Goal: Task Accomplishment & Management: Use online tool/utility

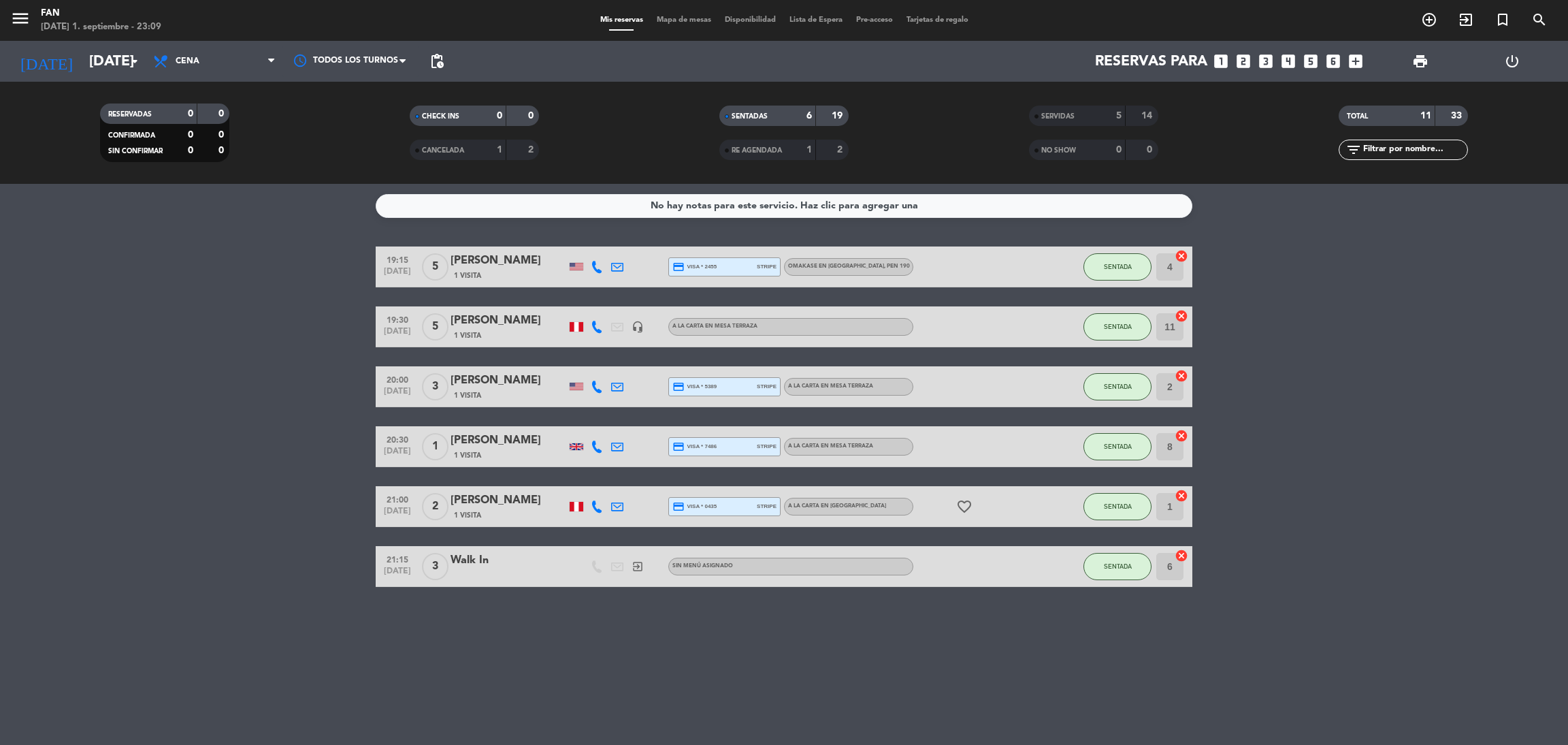
click at [141, 247] on bookings-row "19:15 [DATE] 5 Tap [PERSON_NAME] 1 Visita credit_card visa * 2455 stripe Omakas…" at bounding box center [784, 417] width 1568 height 340
click at [675, 16] on span "Mapa de mesas" at bounding box center [683, 20] width 68 height 7
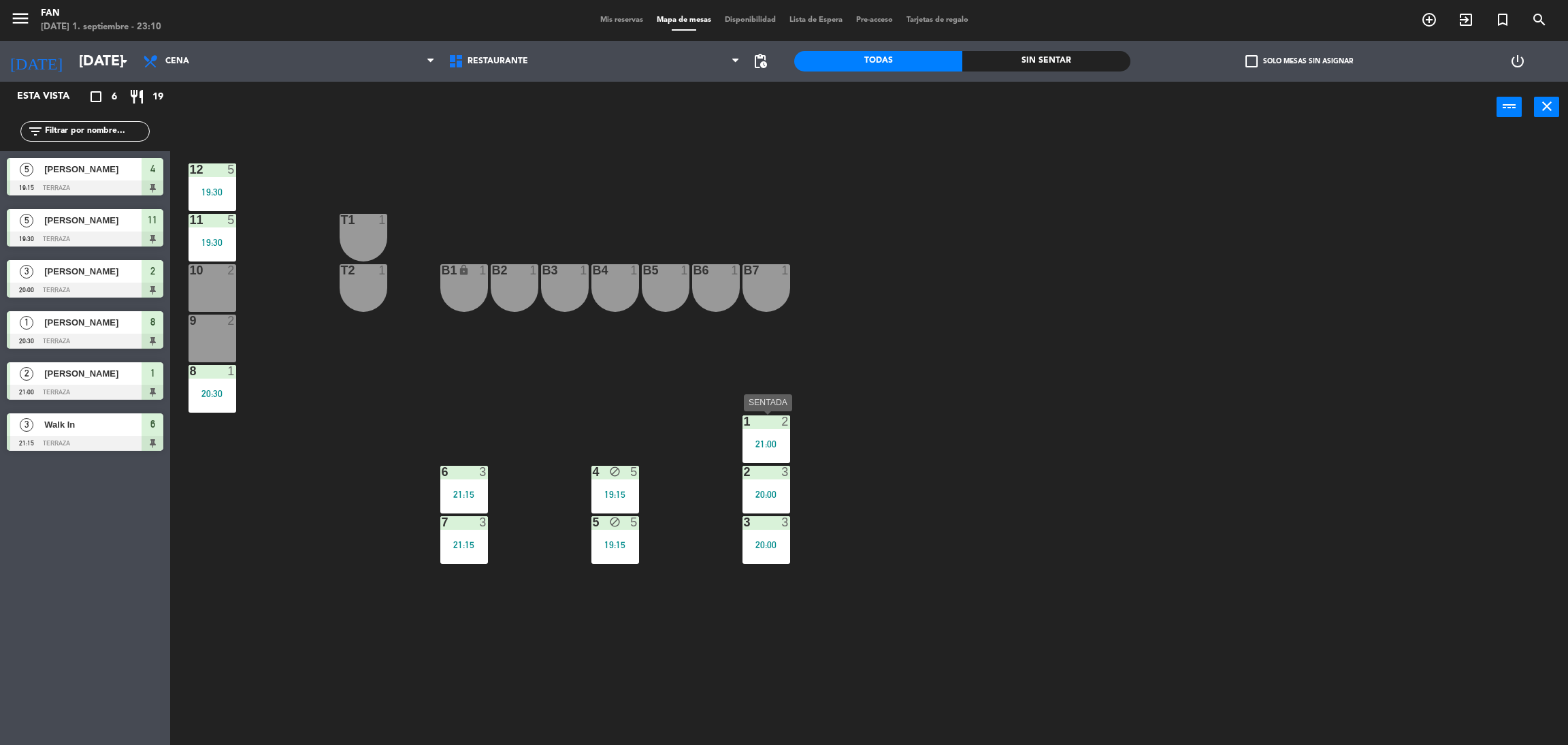
click at [785, 447] on div "21:00" at bounding box center [766, 443] width 47 height 9
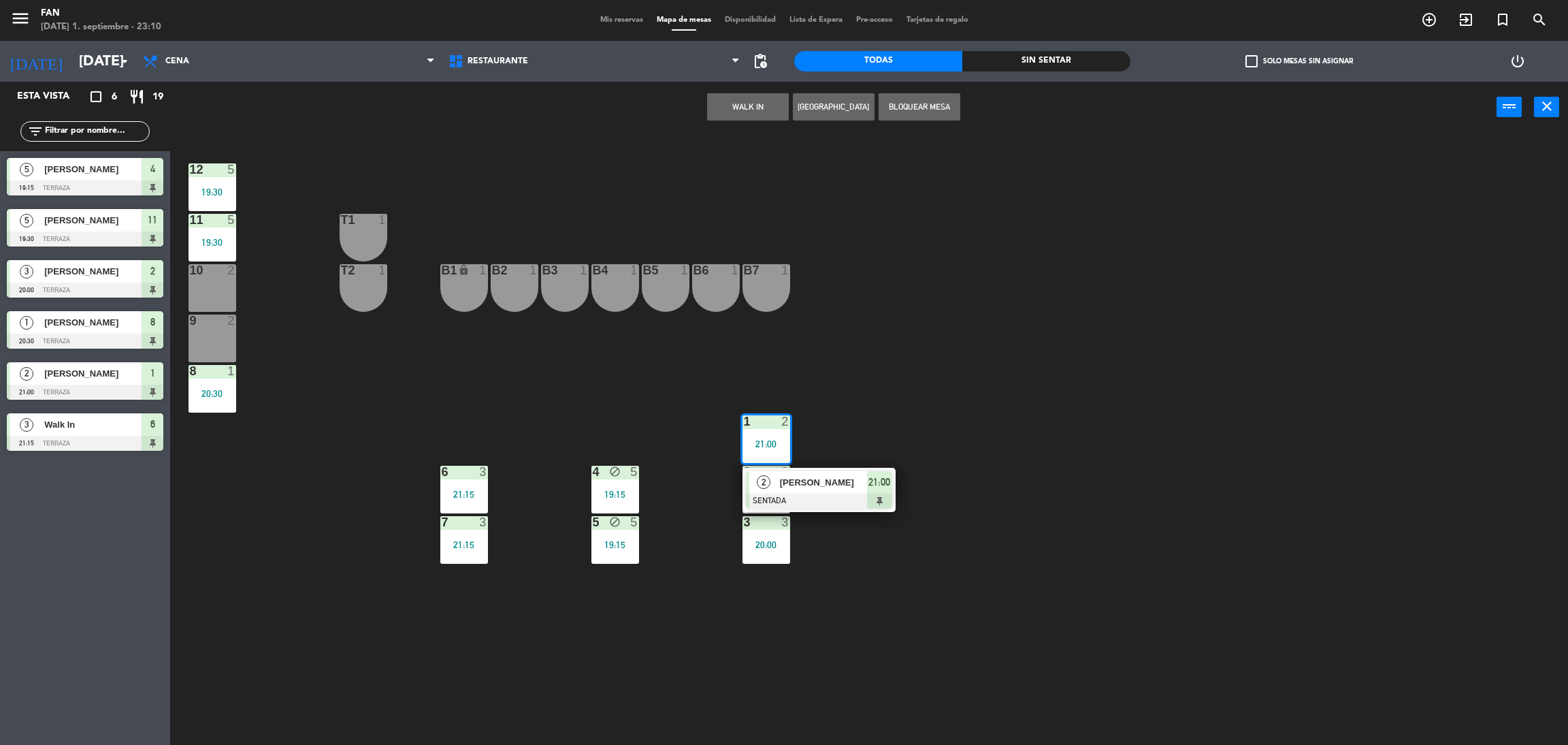
click at [799, 494] on div at bounding box center [819, 501] width 146 height 15
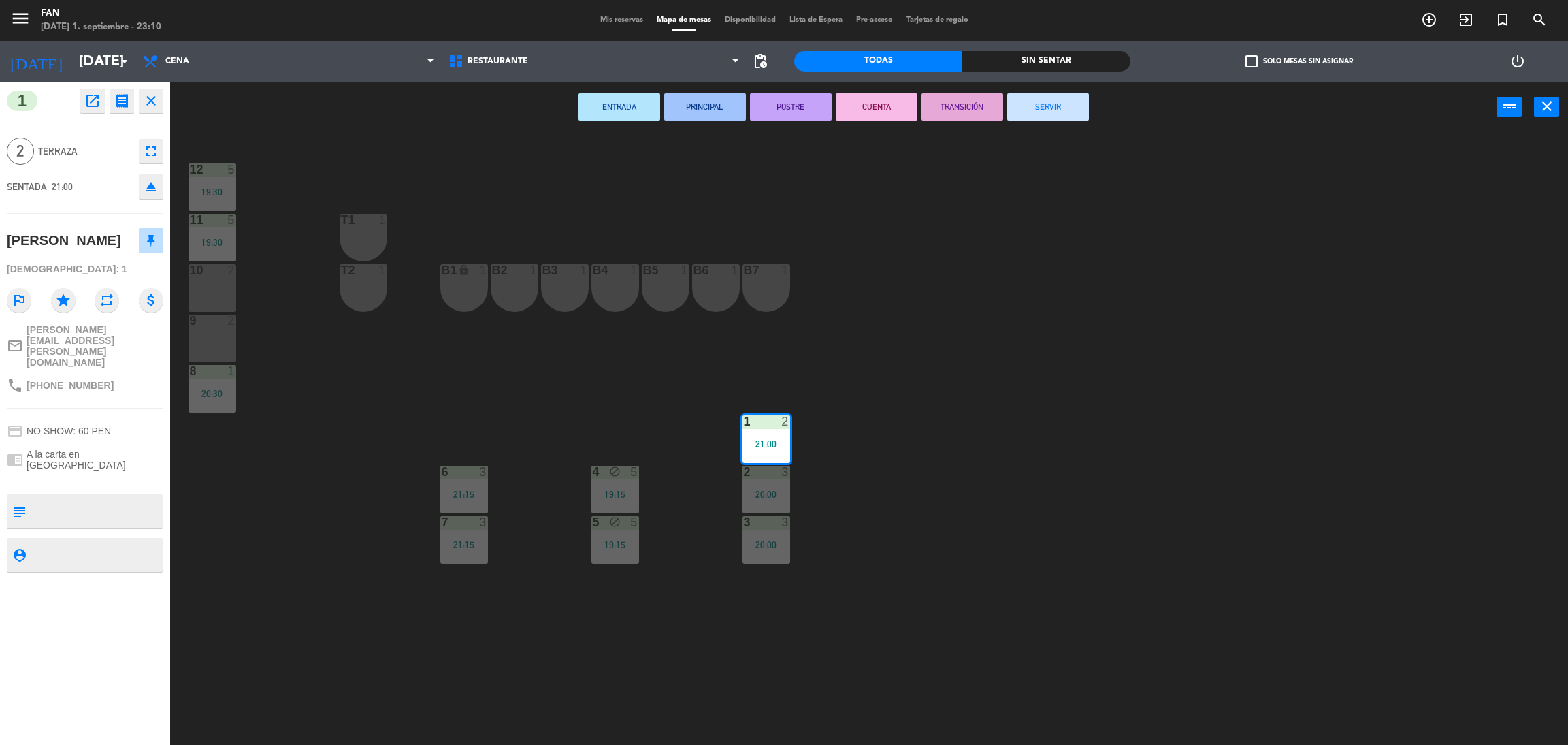
click at [1038, 106] on button "SERVIR" at bounding box center [1048, 107] width 82 height 27
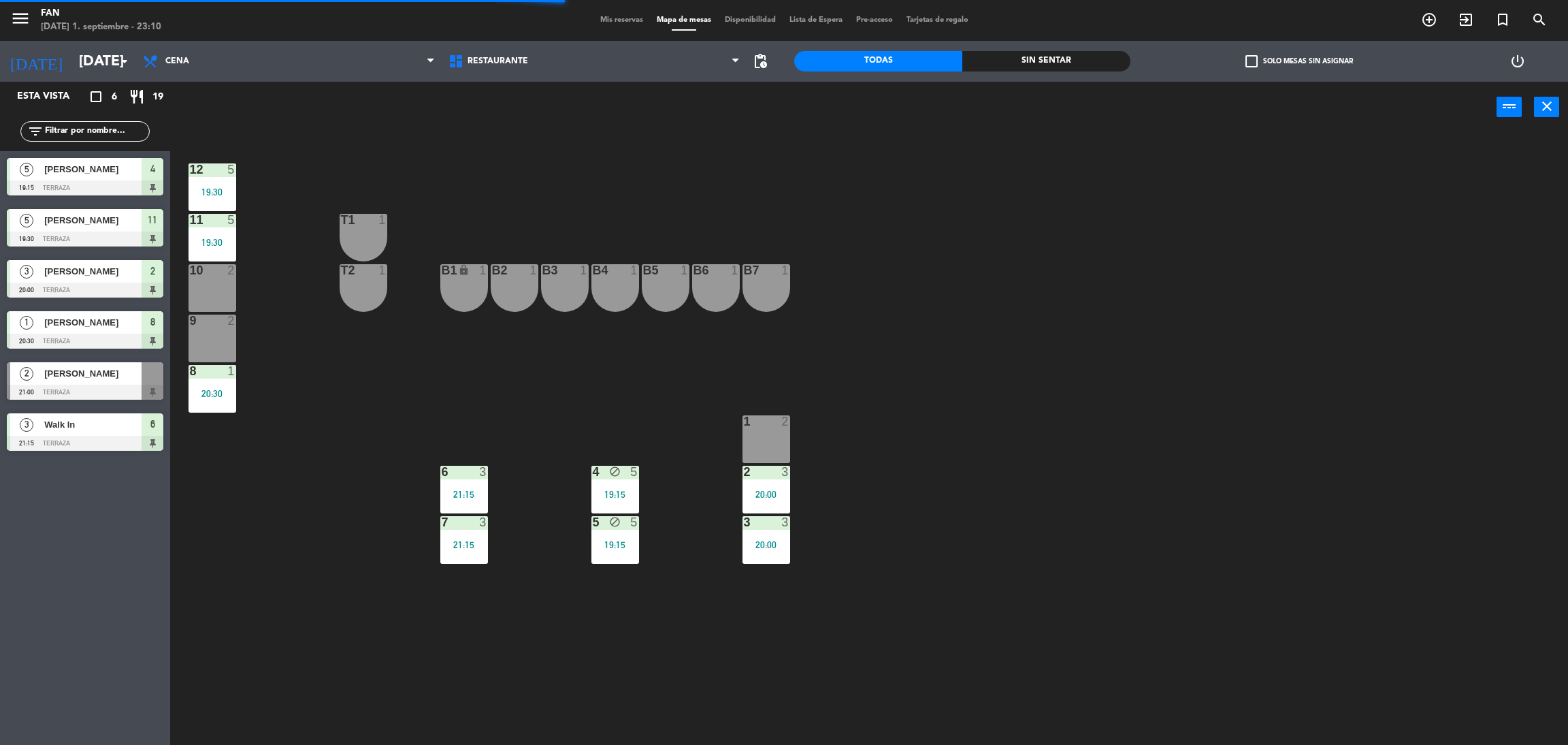
click at [770, 505] on div "2 3 20:00" at bounding box center [766, 489] width 47 height 47
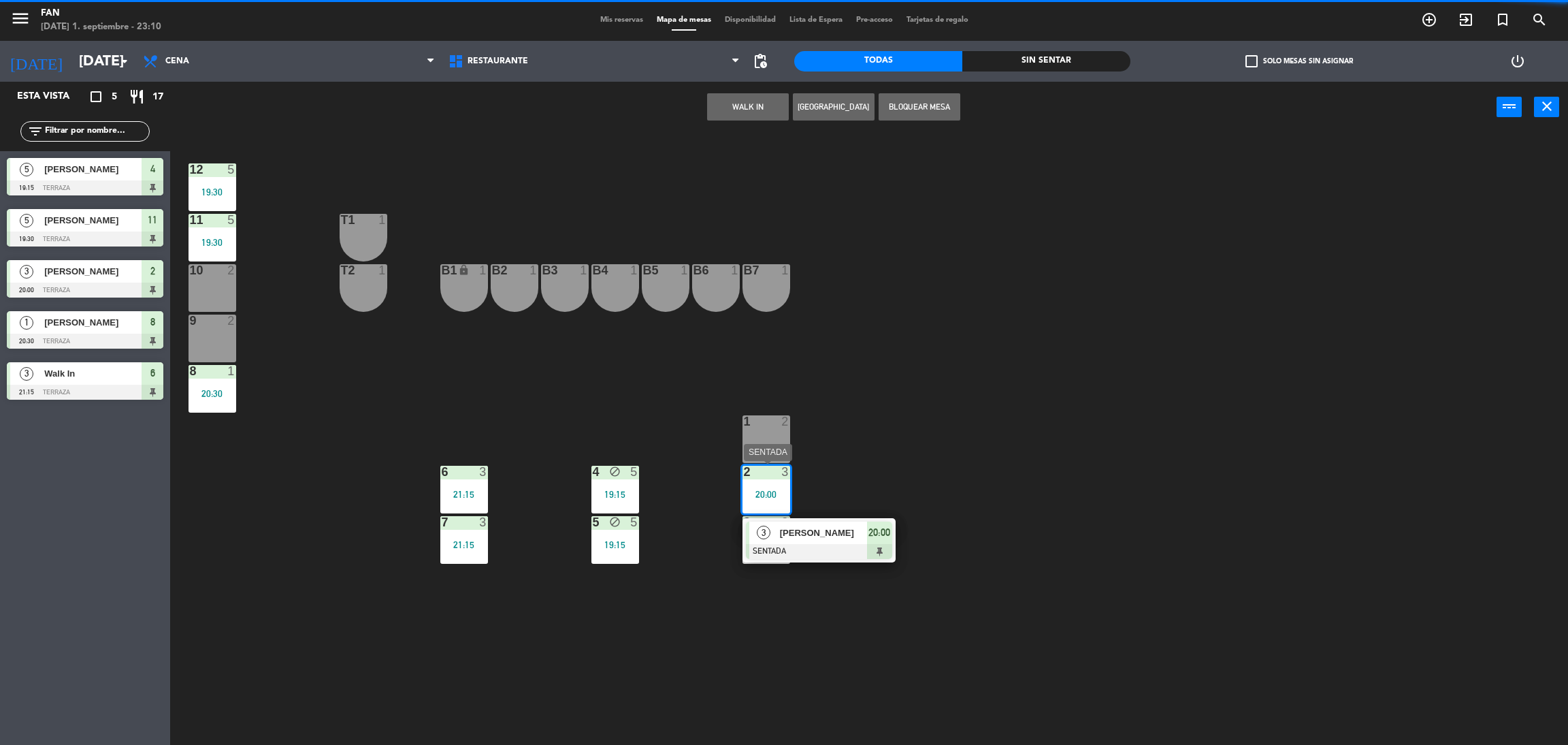
click at [780, 537] on span "[PERSON_NAME]" at bounding box center [823, 533] width 87 height 15
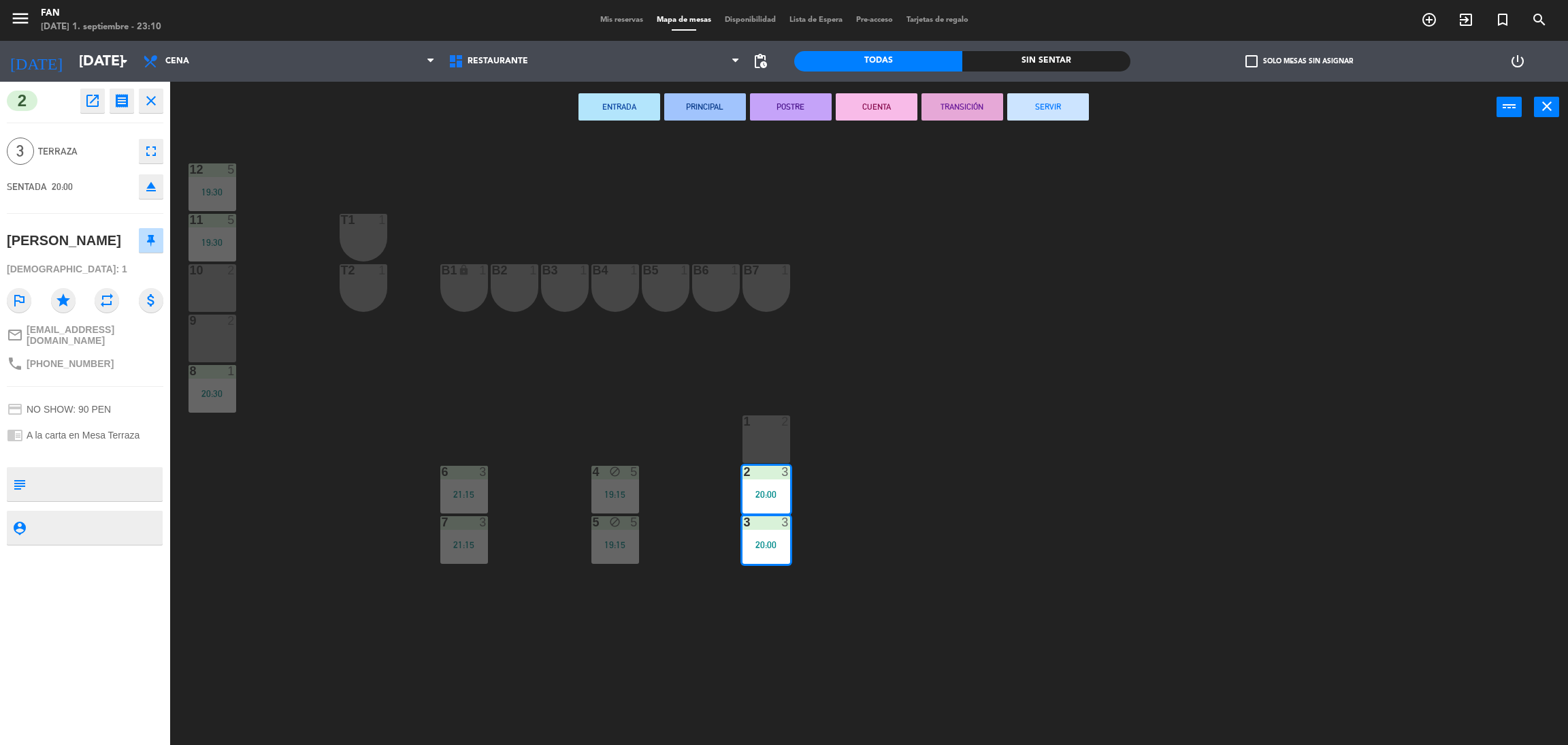
click at [1080, 106] on button "SERVIR" at bounding box center [1048, 107] width 82 height 27
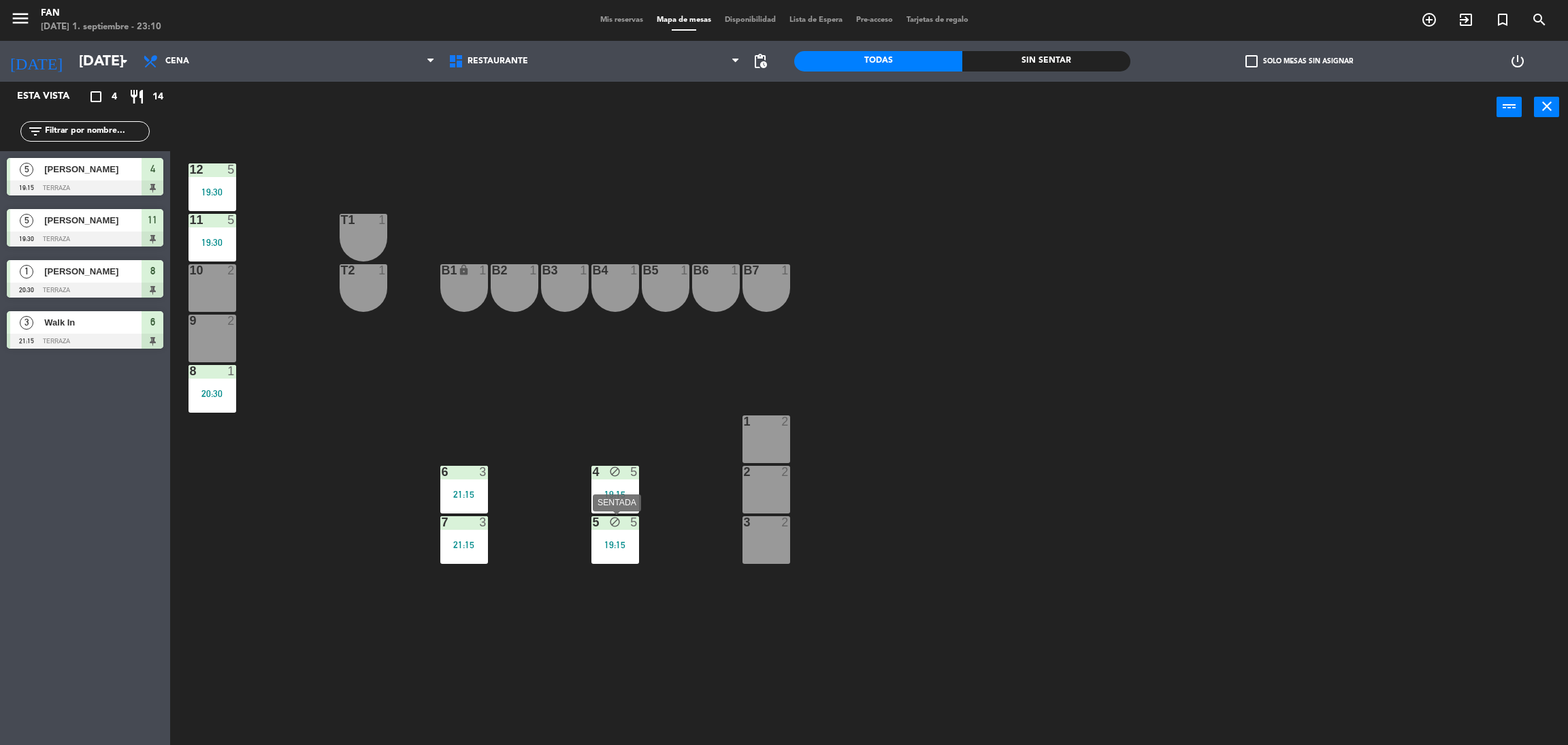
click at [611, 532] on div "5 block 5 19:15" at bounding box center [615, 540] width 47 height 47
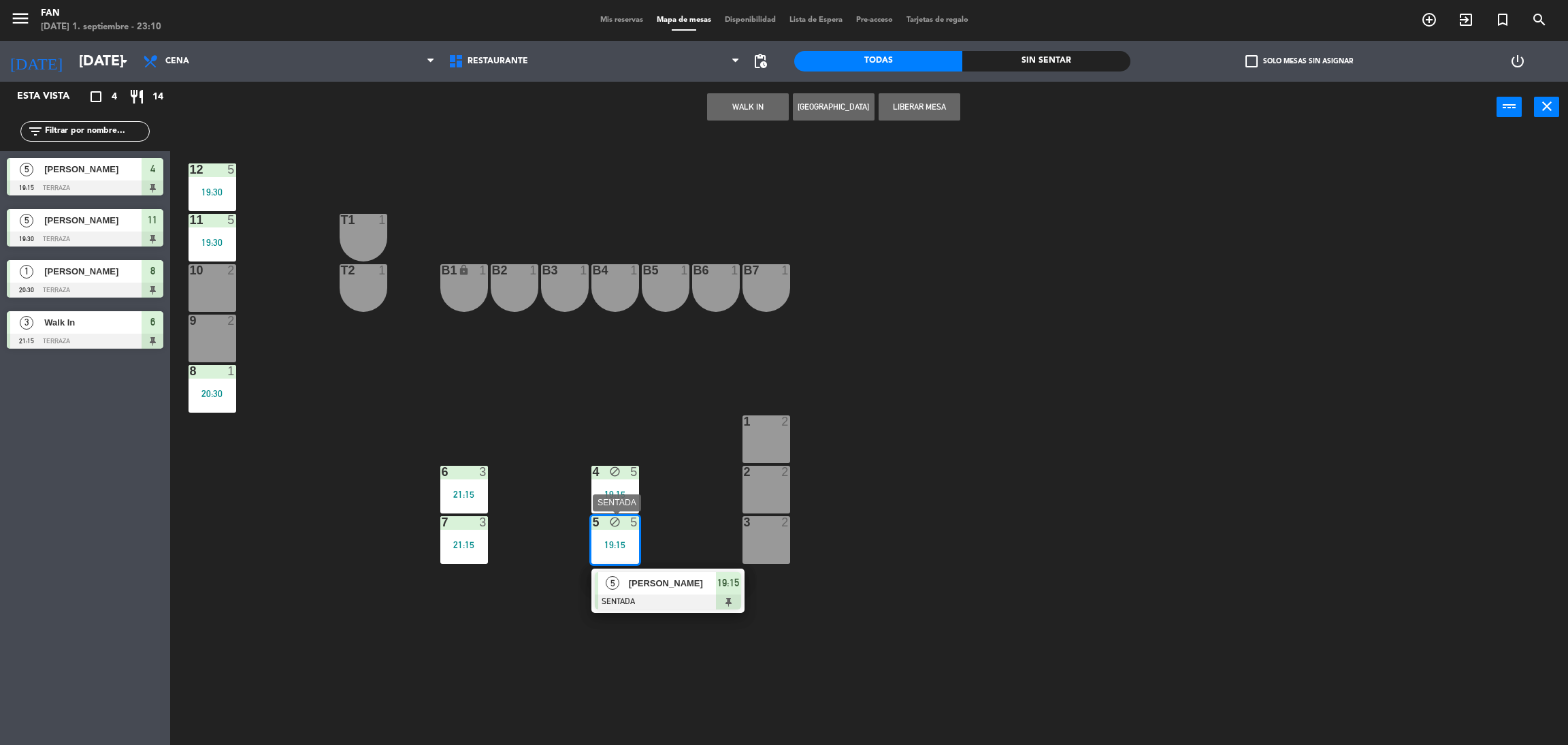
click at [664, 596] on div at bounding box center [668, 602] width 146 height 15
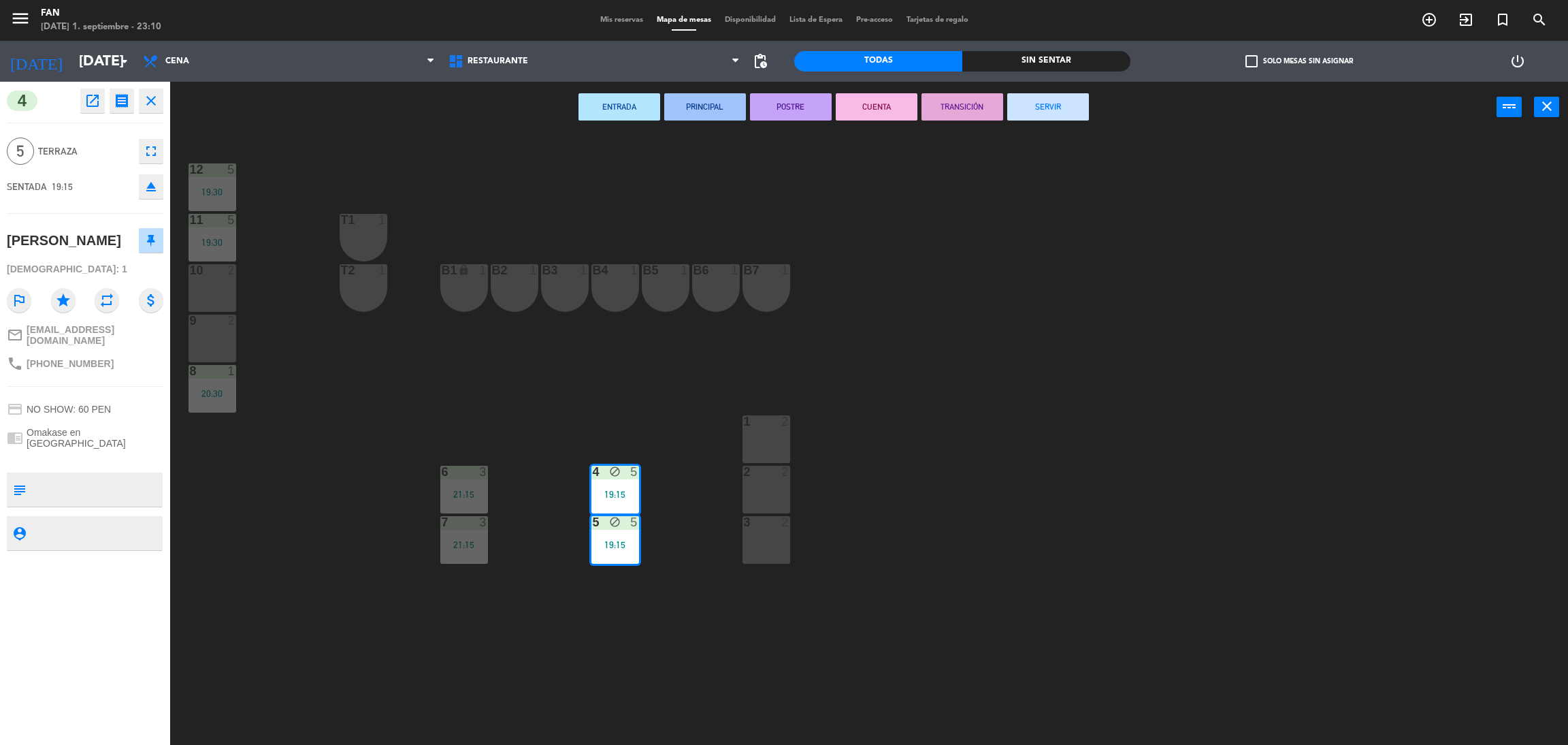
click at [1037, 106] on button "SERVIR" at bounding box center [1048, 107] width 82 height 27
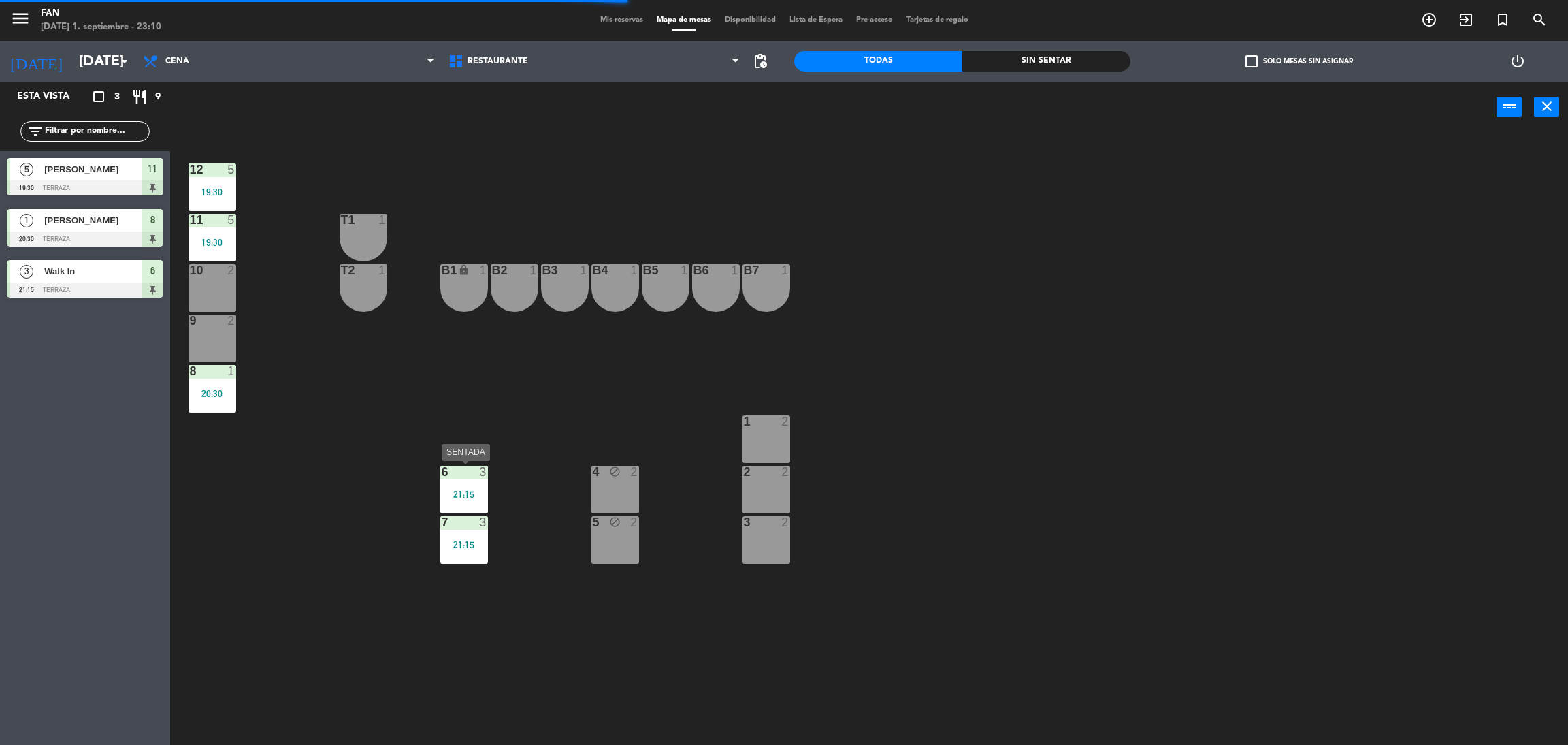
click at [455, 489] on div "21:15" at bounding box center [464, 494] width 47 height 9
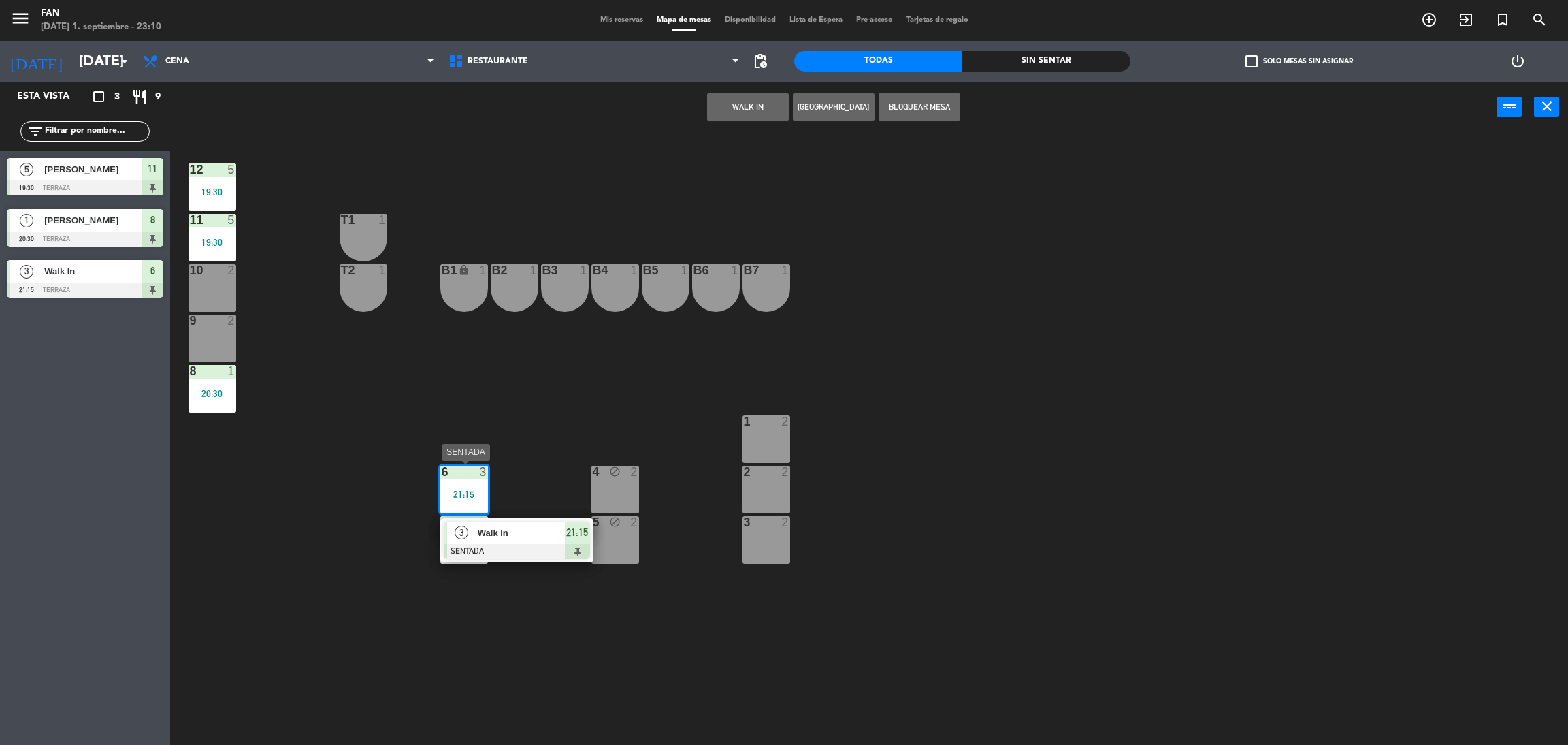
click at [493, 552] on div at bounding box center [517, 551] width 146 height 15
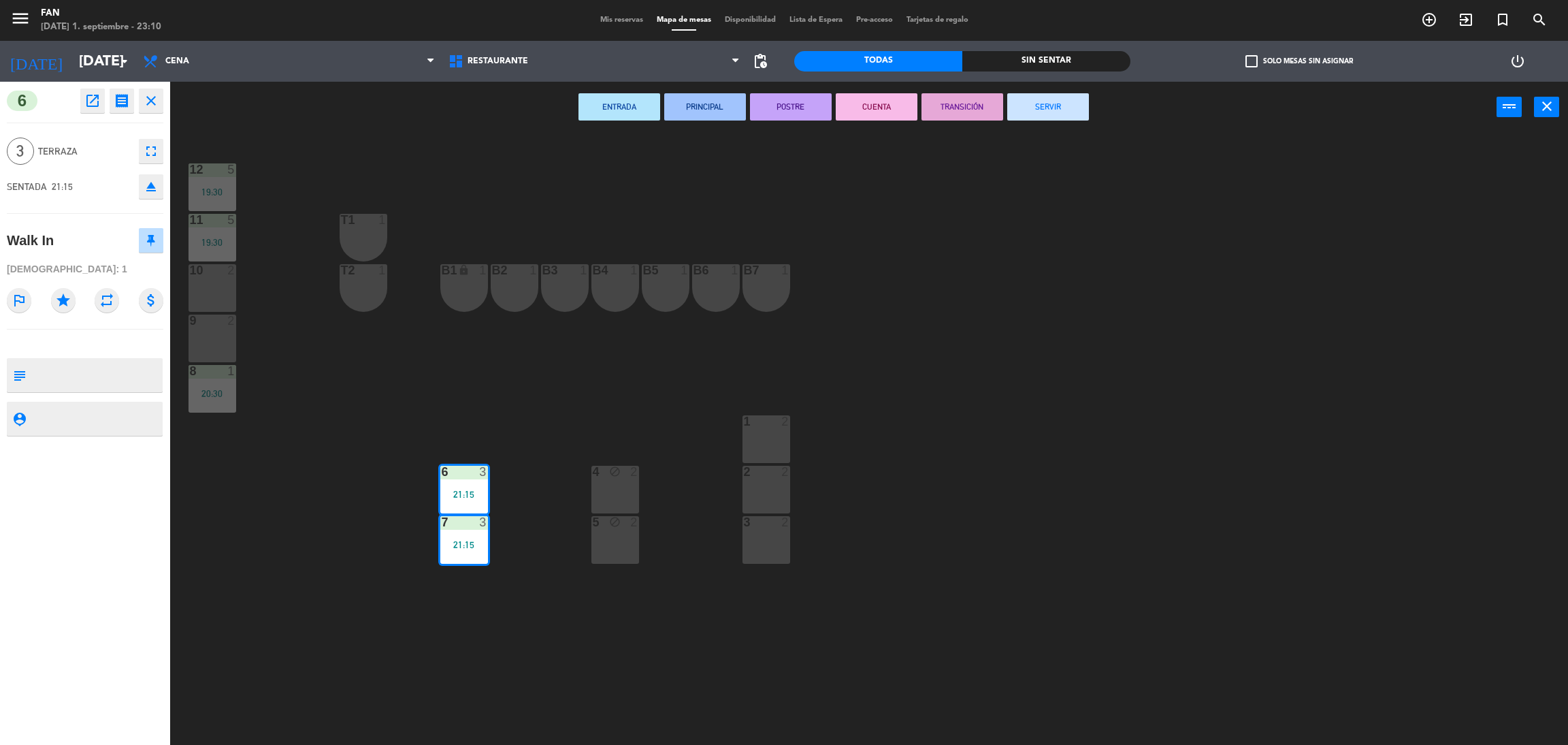
click at [1042, 110] on button "SERVIR" at bounding box center [1048, 107] width 82 height 27
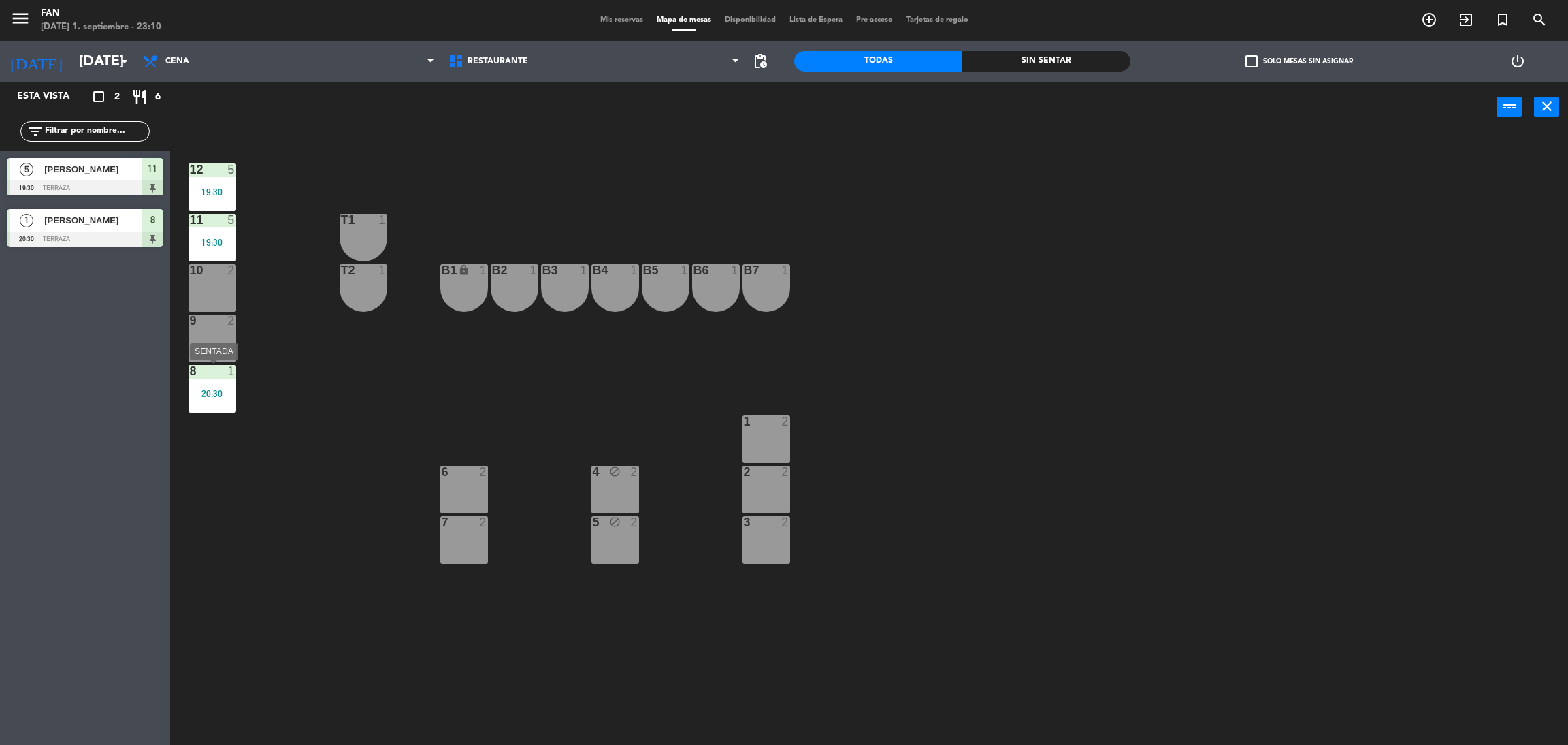
click at [199, 404] on div "8 1 20:30" at bounding box center [212, 389] width 47 height 47
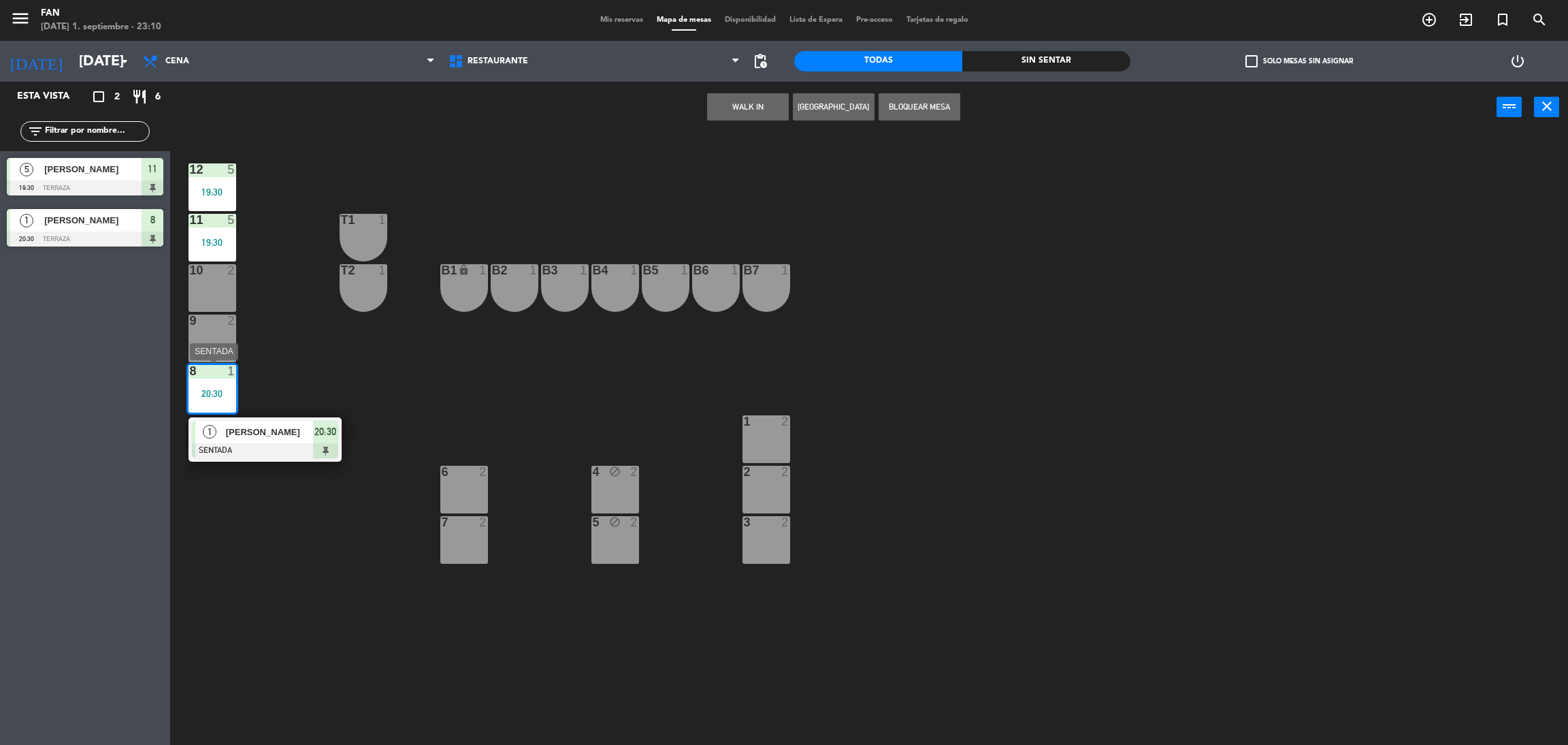
click at [292, 449] on div at bounding box center [265, 451] width 146 height 15
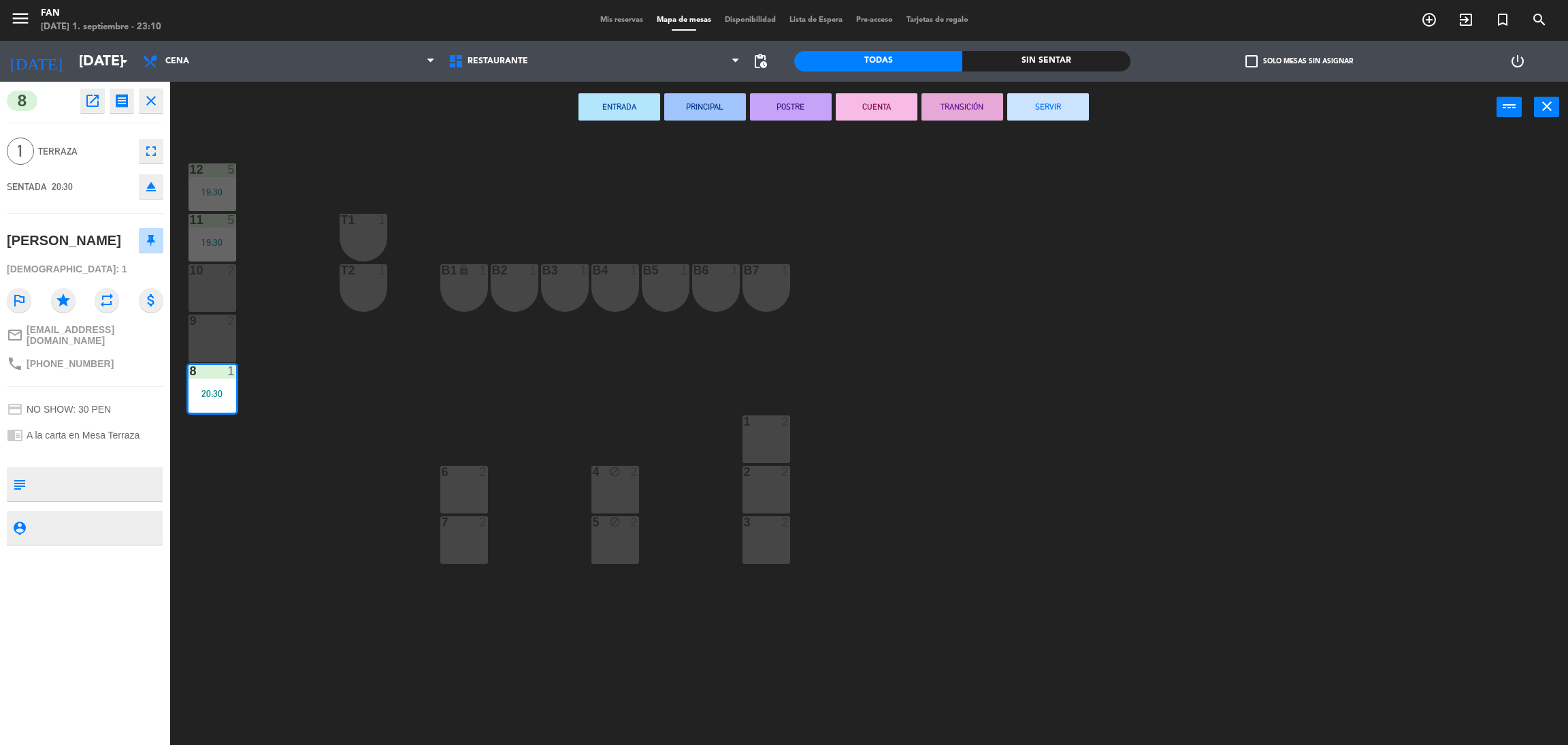
click at [1061, 100] on button "SERVIR" at bounding box center [1048, 107] width 82 height 27
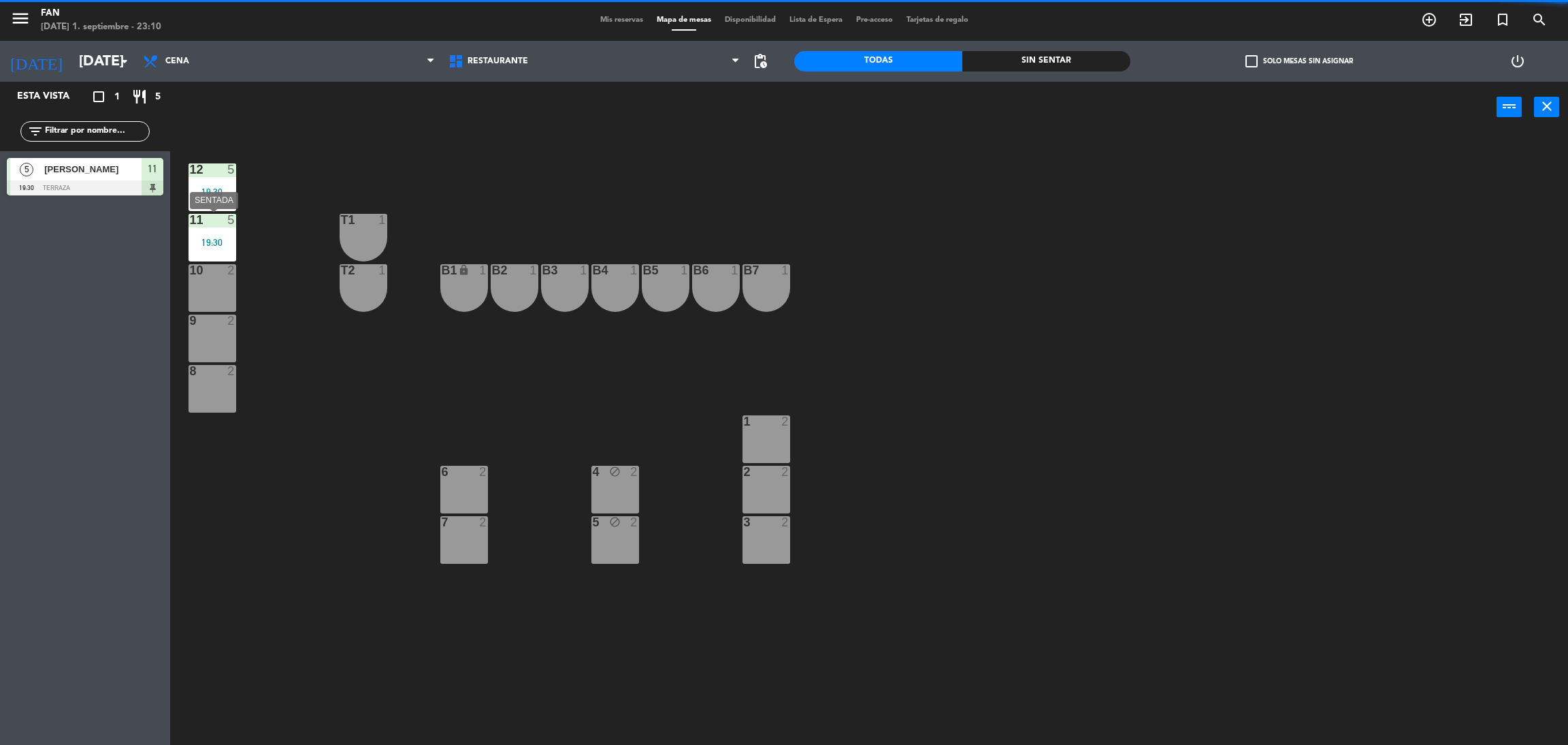
click at [220, 234] on div "11 5 19:30" at bounding box center [212, 237] width 47 height 47
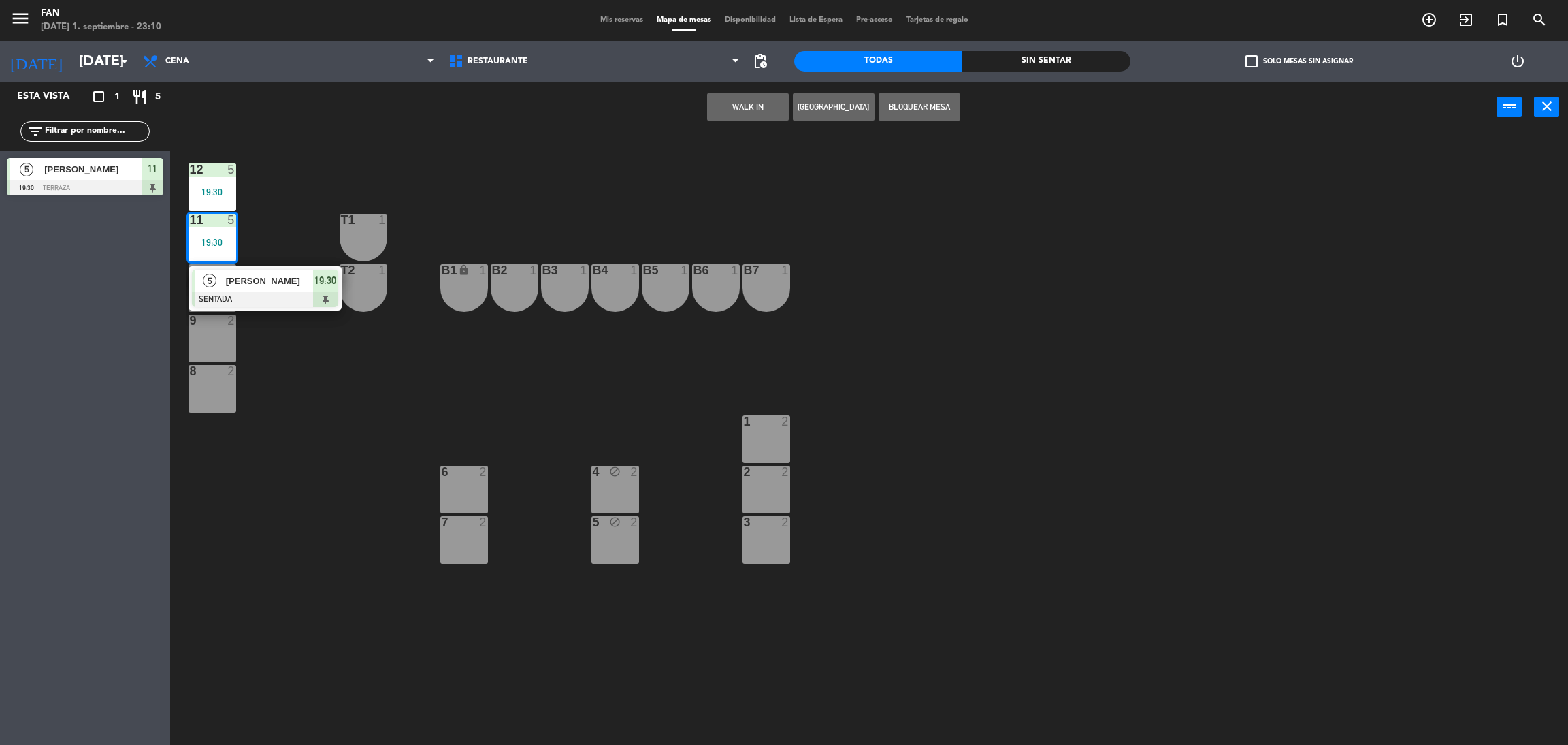
click at [227, 297] on div at bounding box center [265, 299] width 146 height 15
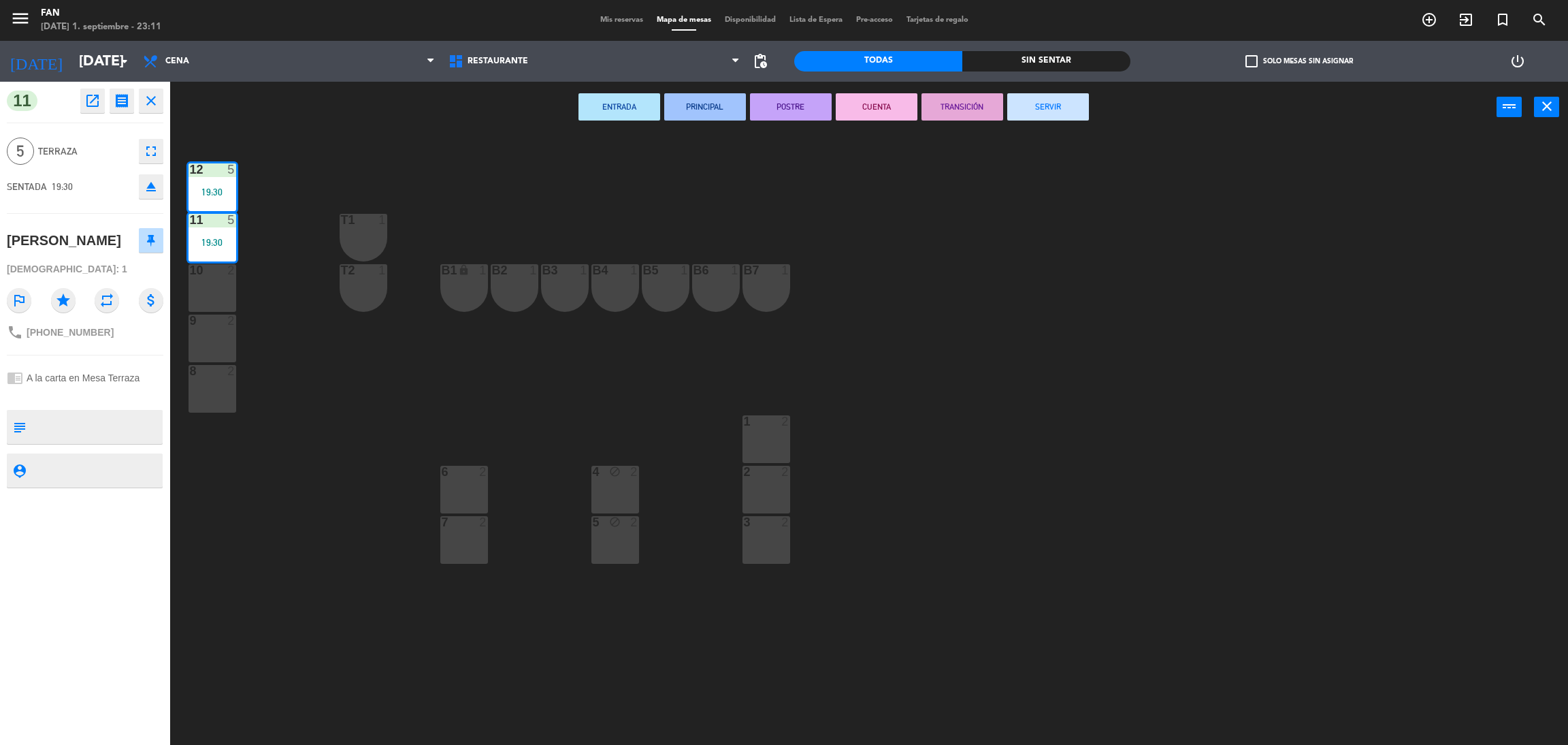
click at [1037, 102] on button "SERVIR" at bounding box center [1048, 107] width 82 height 27
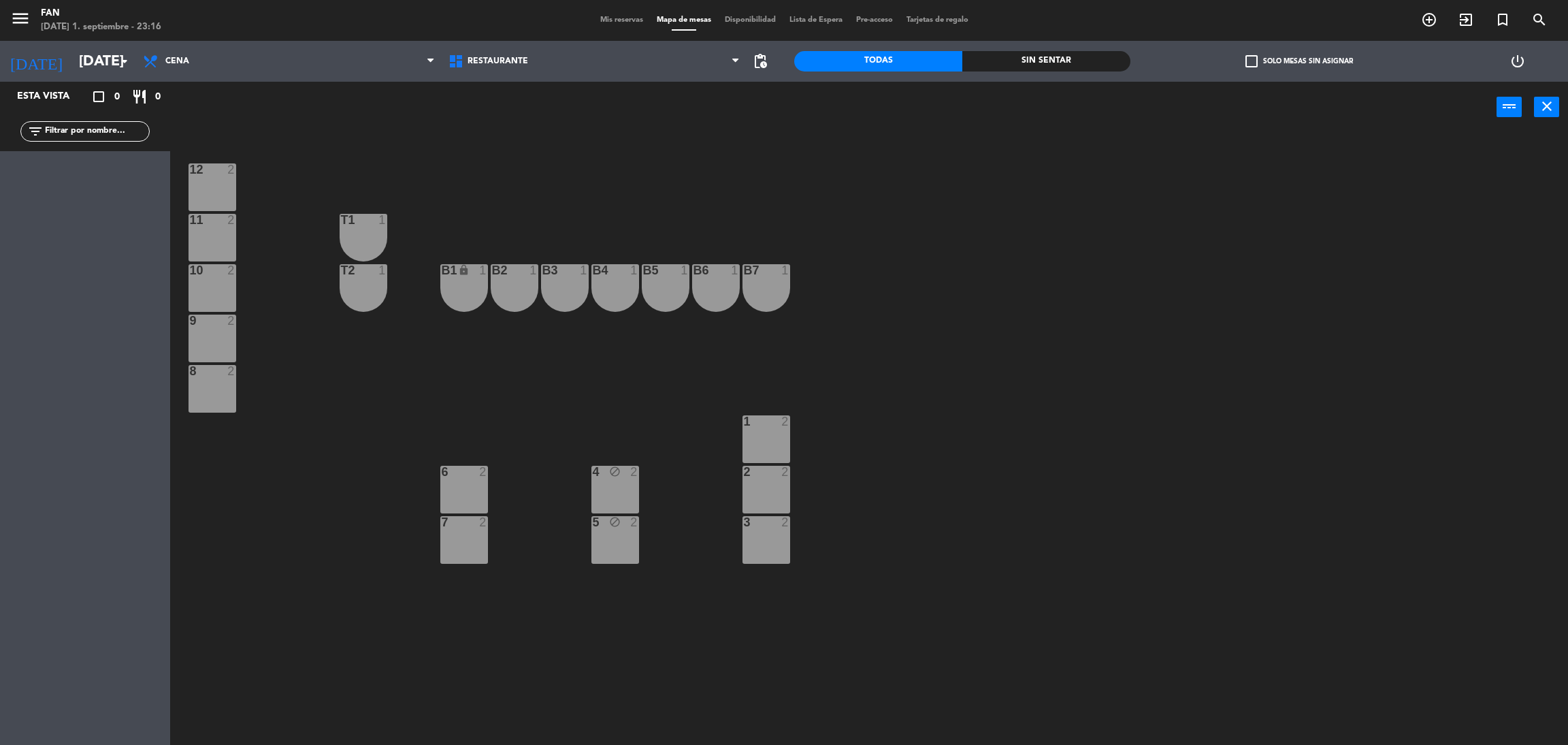
click at [529, 297] on div "B2 1" at bounding box center [514, 288] width 47 height 47
click at [994, 106] on div "WALK IN [GEOGRAPHIC_DATA] Bloquear Mesa power_input close" at bounding box center [833, 107] width 1326 height 52
